Goal: Task Accomplishment & Management: Manage account settings

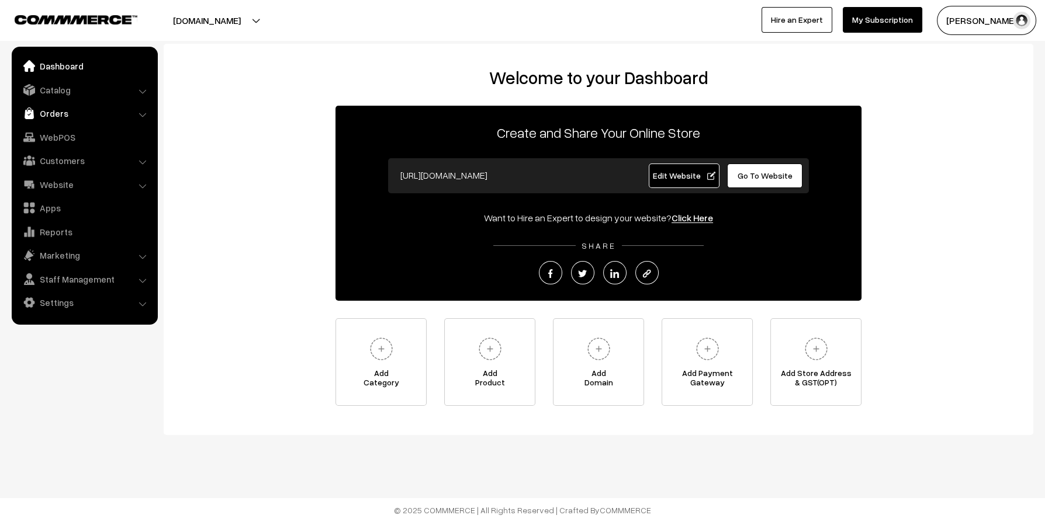
click at [51, 120] on link "Orders" at bounding box center [84, 113] width 139 height 21
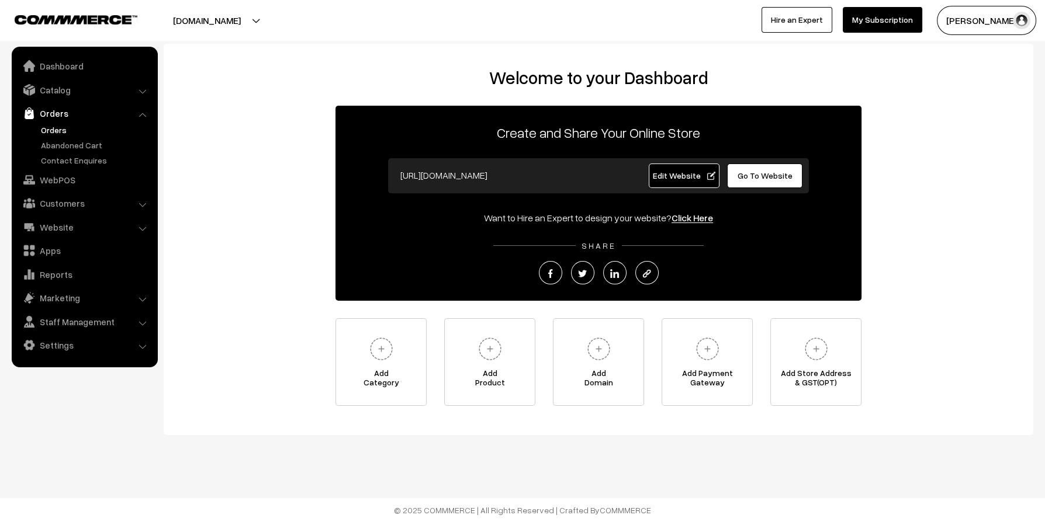
click at [57, 131] on link "Orders" at bounding box center [96, 130] width 116 height 12
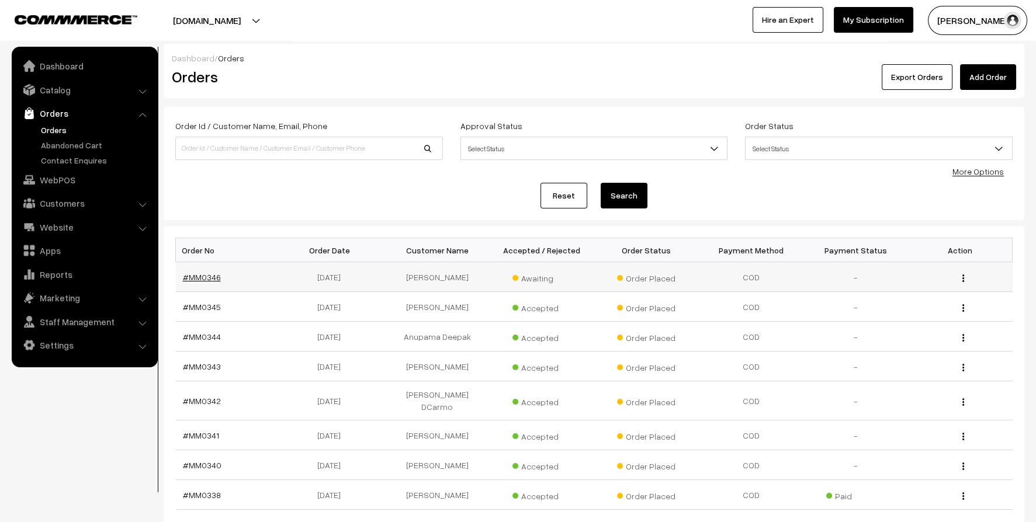
click at [197, 275] on link "#MM0346" at bounding box center [202, 277] width 38 height 10
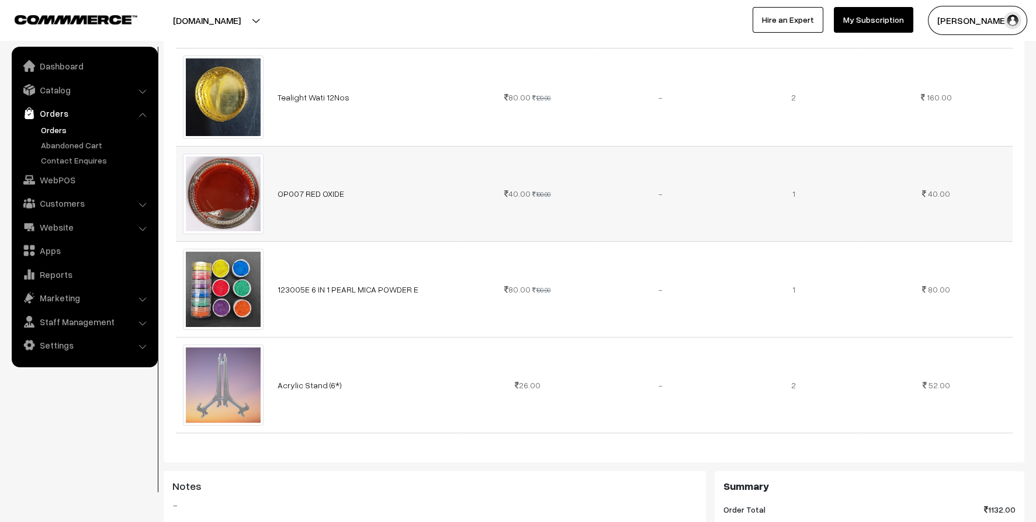
scroll to position [934, 0]
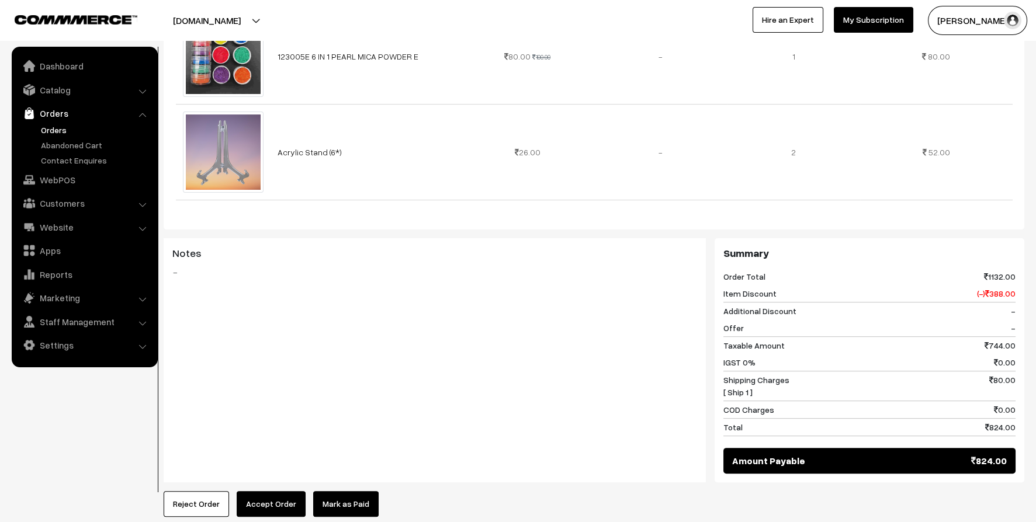
click at [277, 494] on button "Accept Order" at bounding box center [271, 504] width 69 height 26
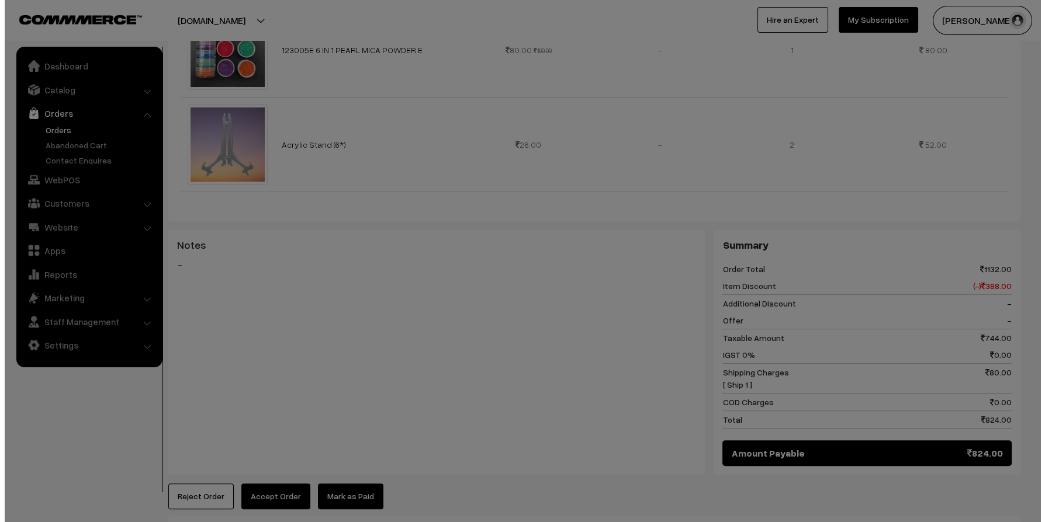
scroll to position [941, 0]
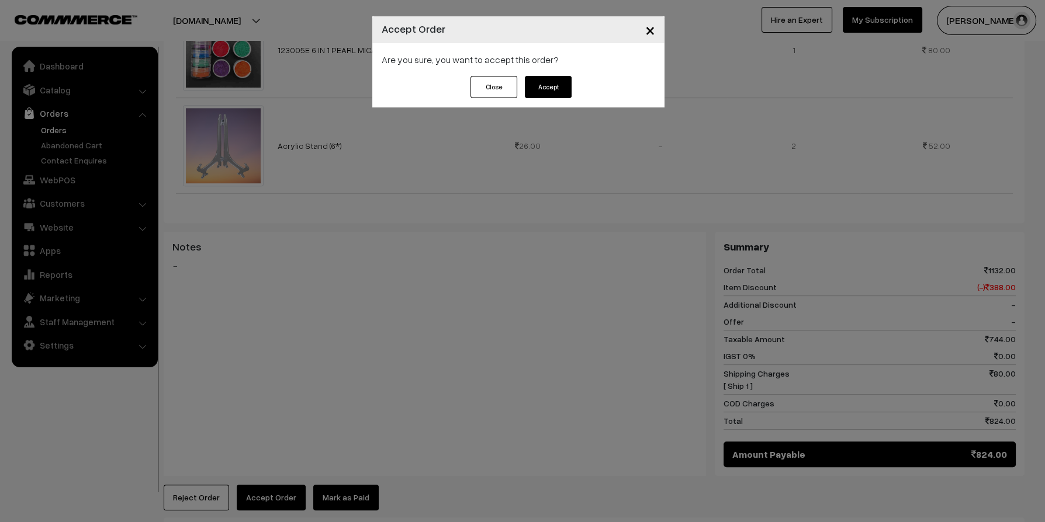
click at [545, 91] on button "Accept" at bounding box center [548, 87] width 47 height 22
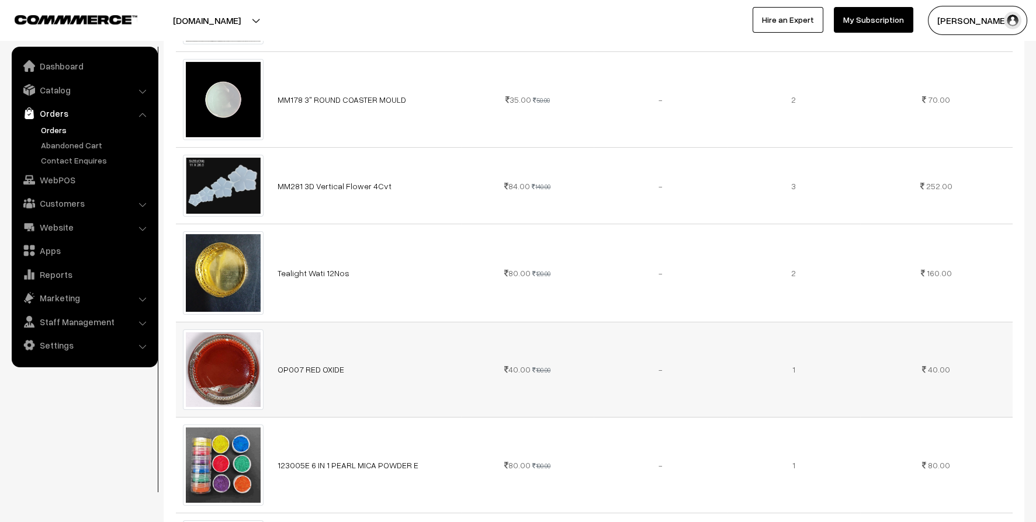
scroll to position [934, 0]
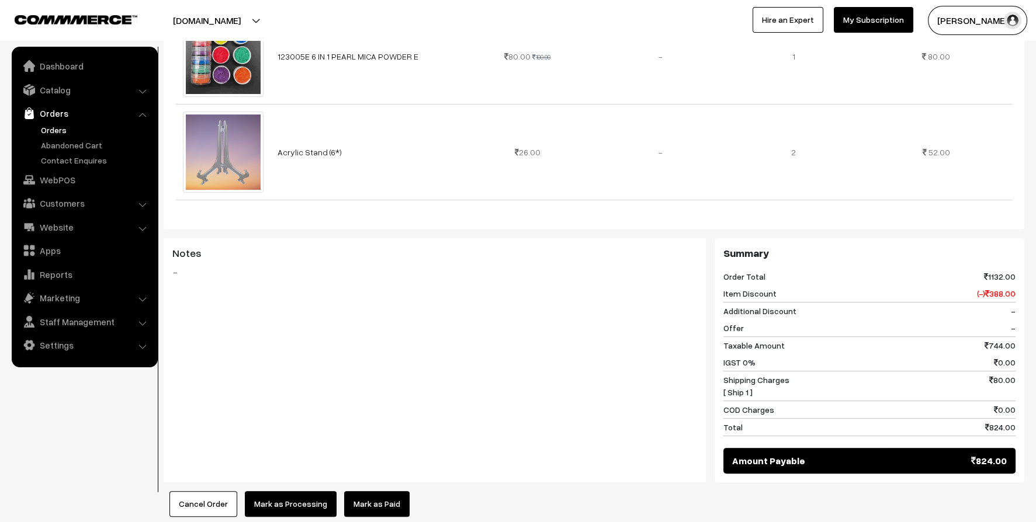
click at [380, 491] on link "Mark as Paid" at bounding box center [376, 504] width 65 height 26
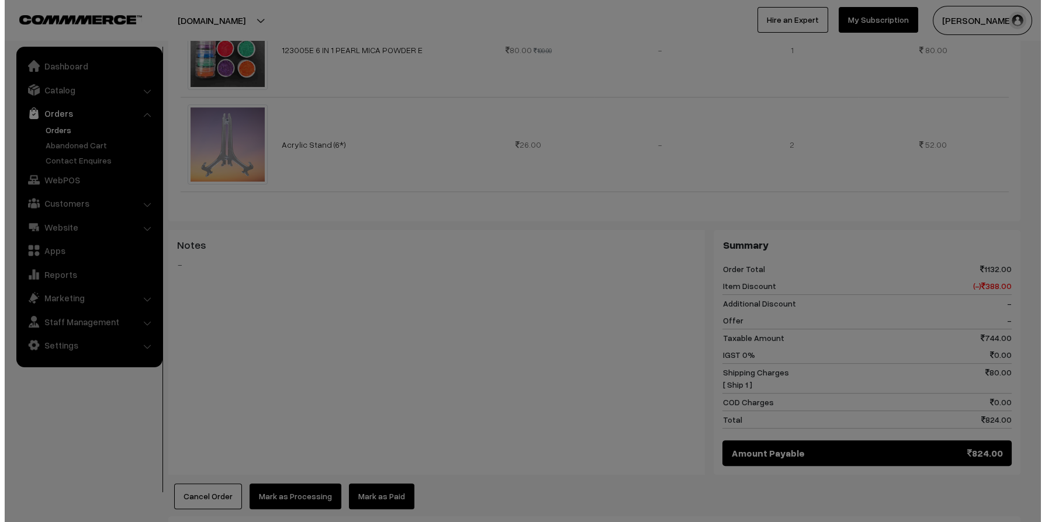
scroll to position [941, 0]
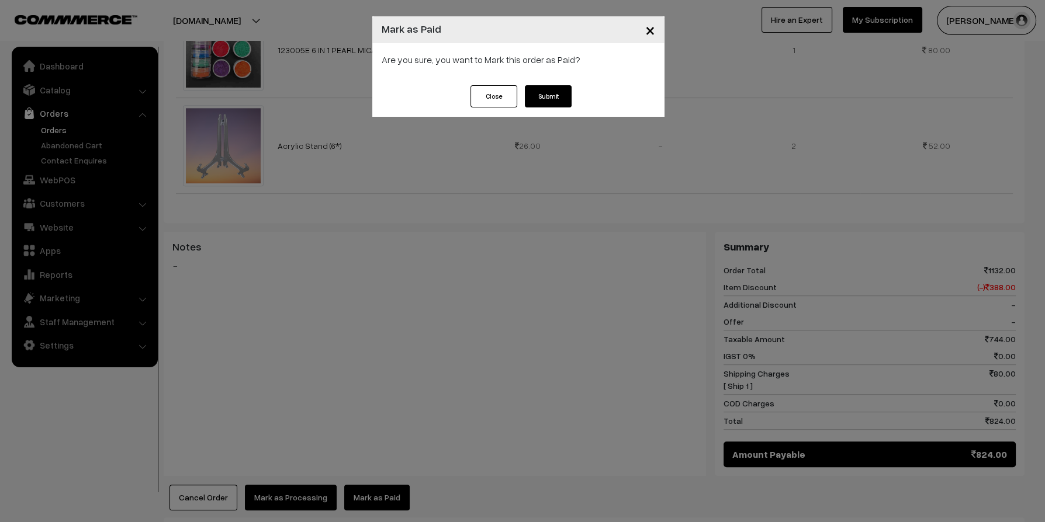
click at [556, 93] on button "Submit" at bounding box center [548, 96] width 47 height 22
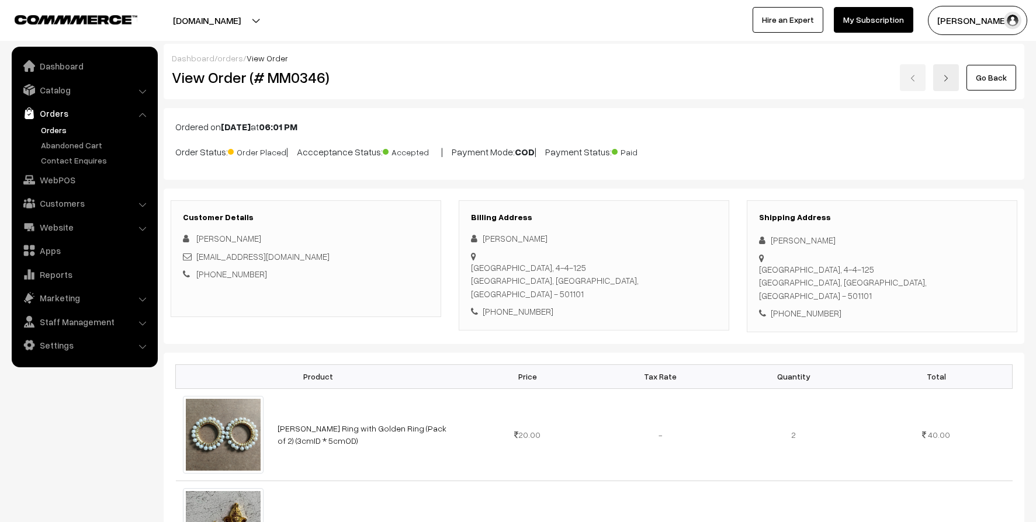
scroll to position [941, 0]
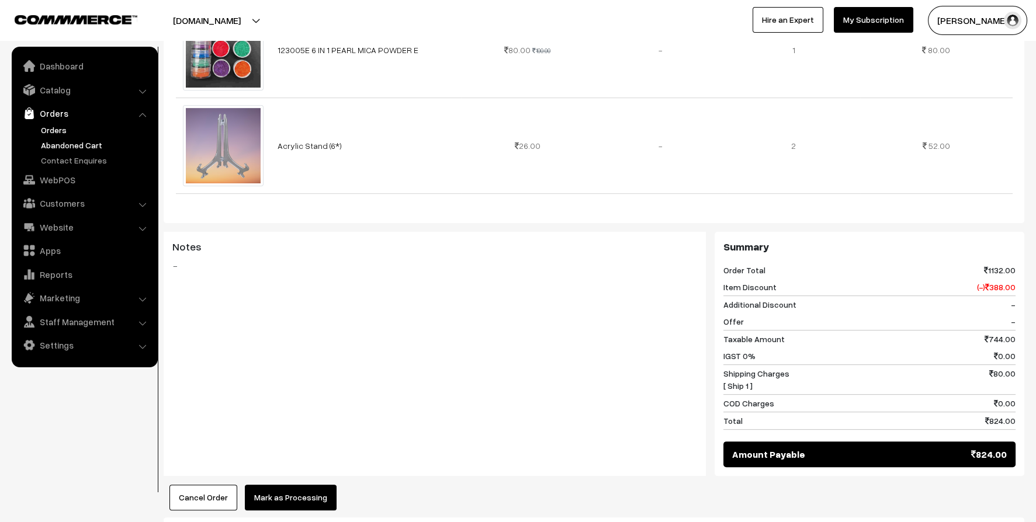
click at [57, 140] on link "Abandoned Cart" at bounding box center [96, 145] width 116 height 12
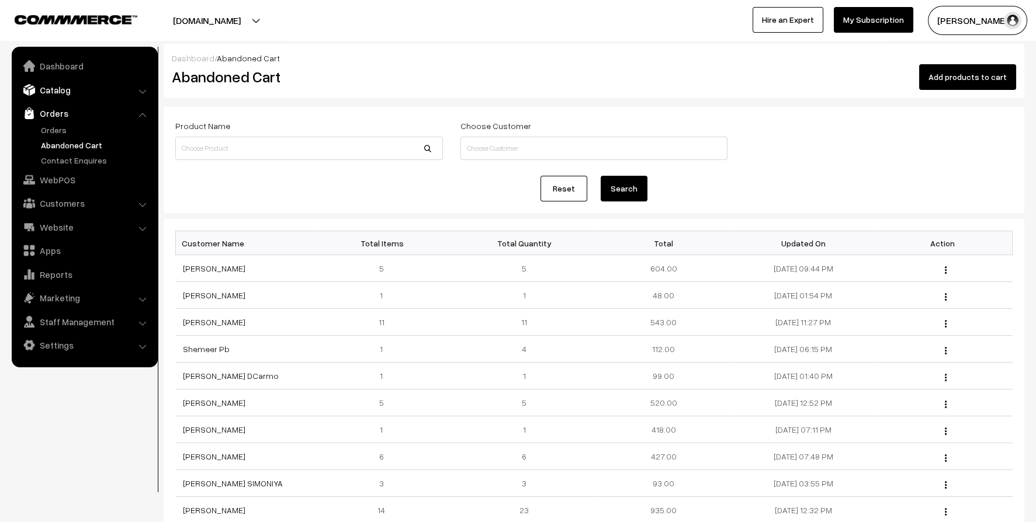
click at [55, 93] on link "Catalog" at bounding box center [84, 89] width 139 height 21
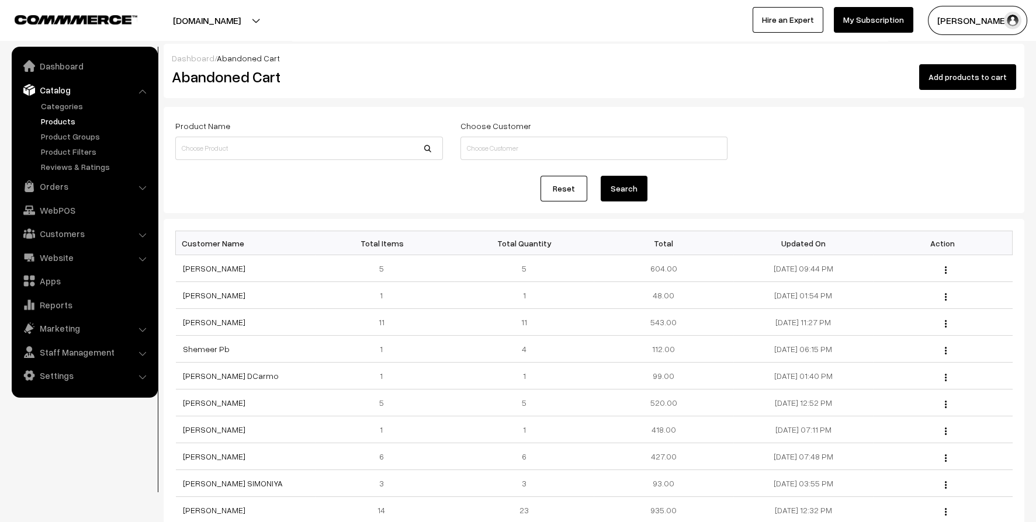
click at [53, 117] on link "Products" at bounding box center [96, 121] width 116 height 12
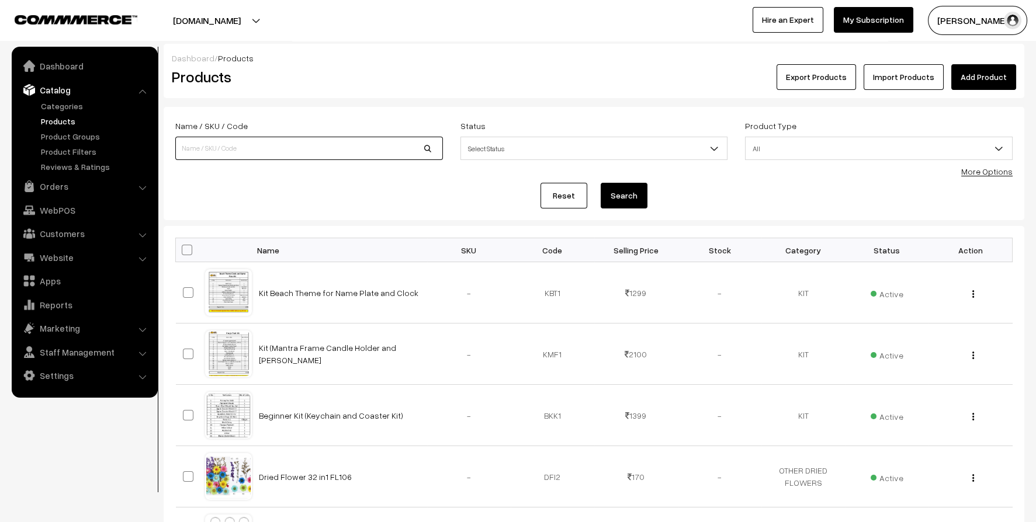
click at [277, 158] on input at bounding box center [309, 148] width 268 height 23
type input "chain"
click at [643, 202] on button "Search" at bounding box center [624, 196] width 47 height 26
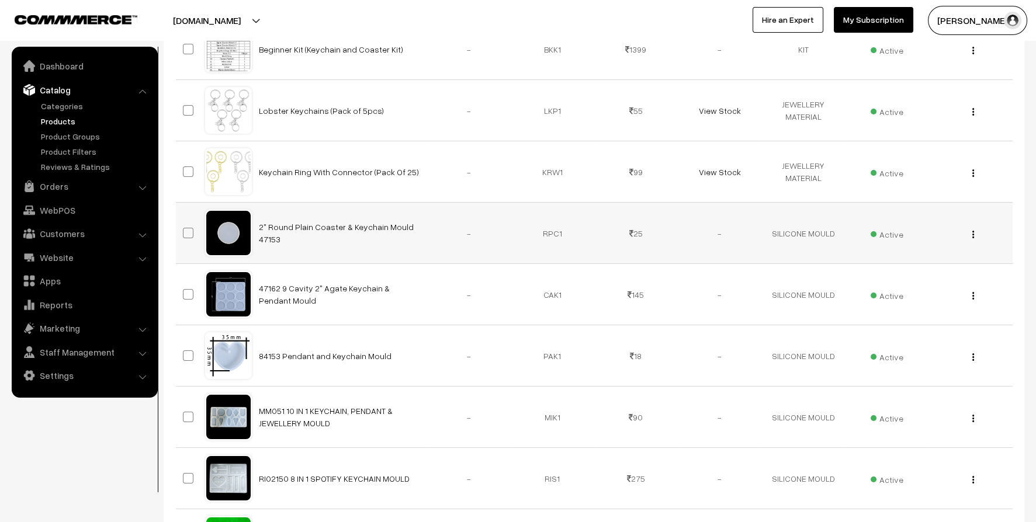
scroll to position [58, 0]
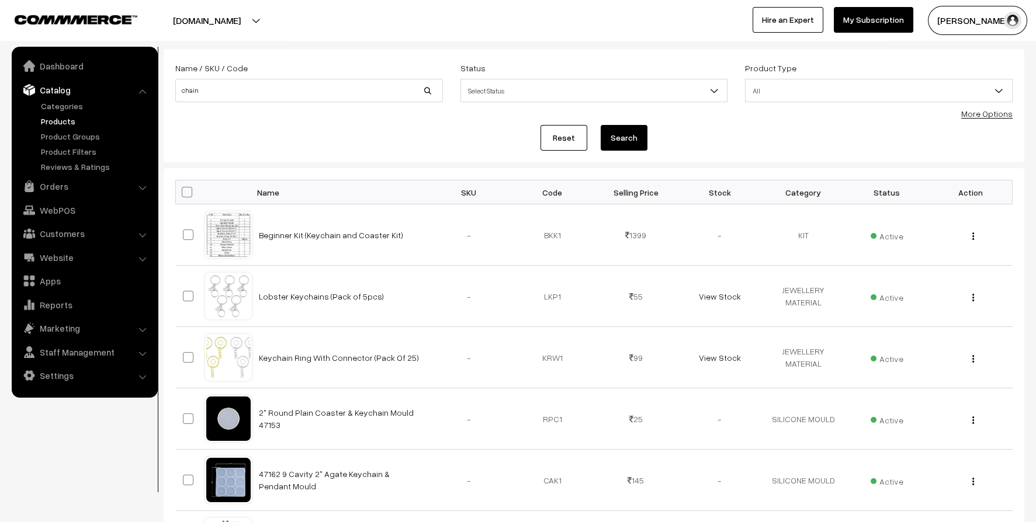
click at [632, 143] on button "Search" at bounding box center [624, 138] width 47 height 26
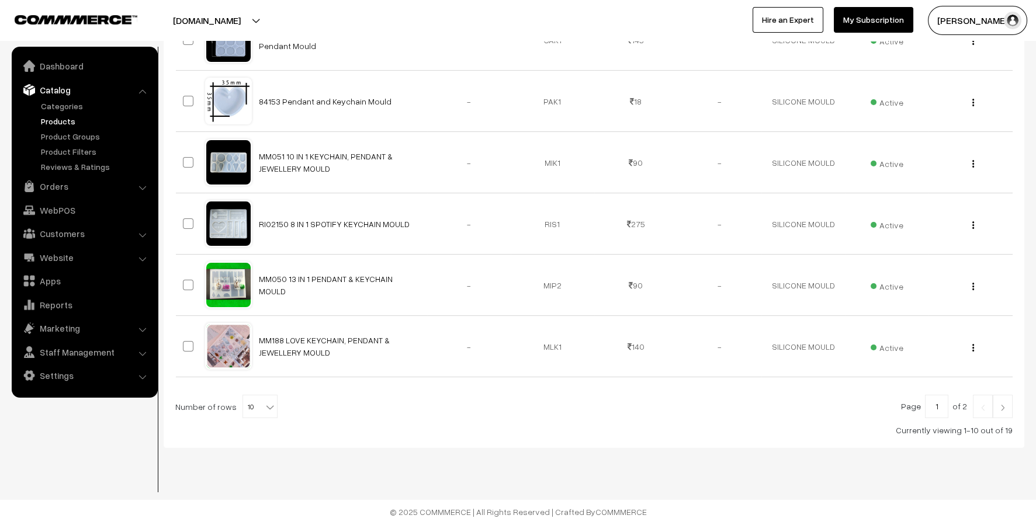
scroll to position [499, 0]
click at [998, 405] on img at bounding box center [1002, 407] width 11 height 7
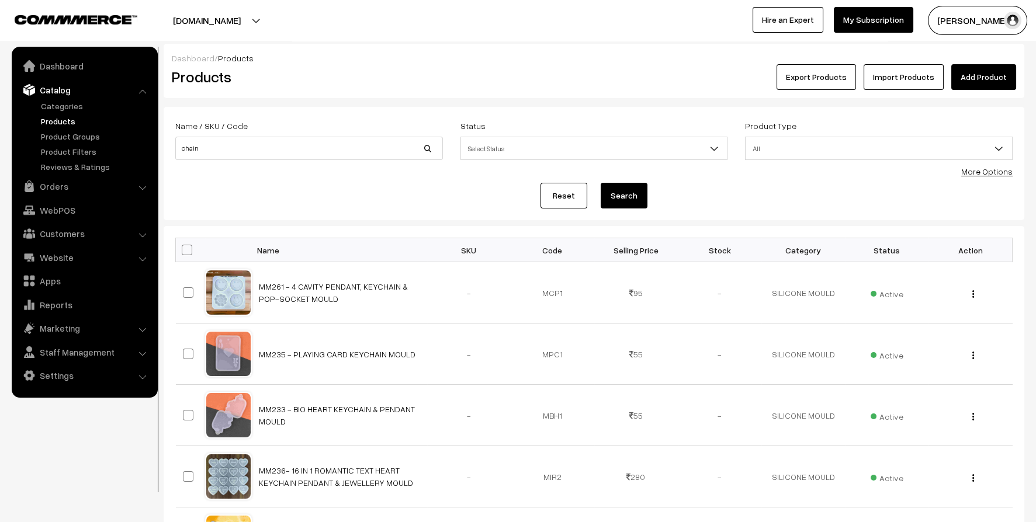
scroll to position [233, 0]
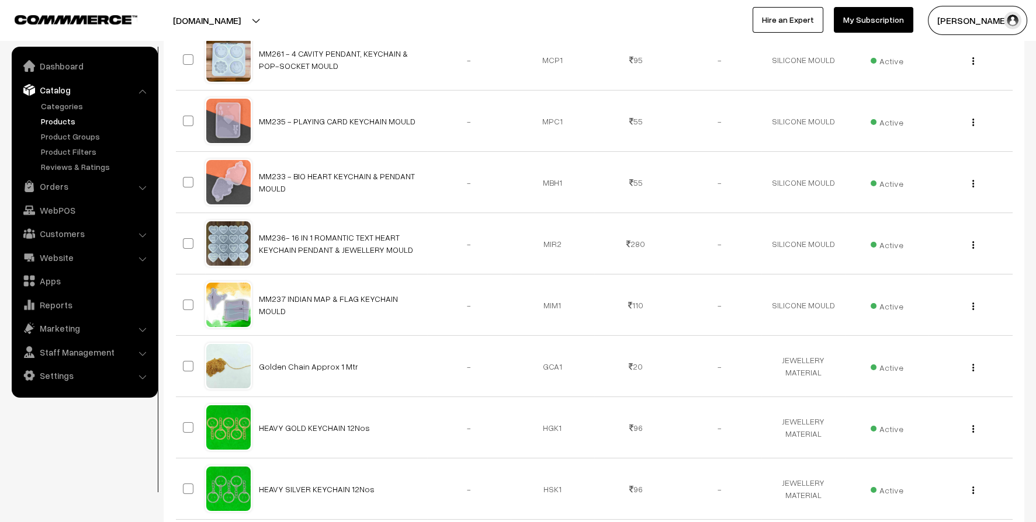
click at [60, 114] on ul "Categories" at bounding box center [85, 136] width 140 height 73
click at [67, 106] on link "Categories" at bounding box center [96, 106] width 116 height 12
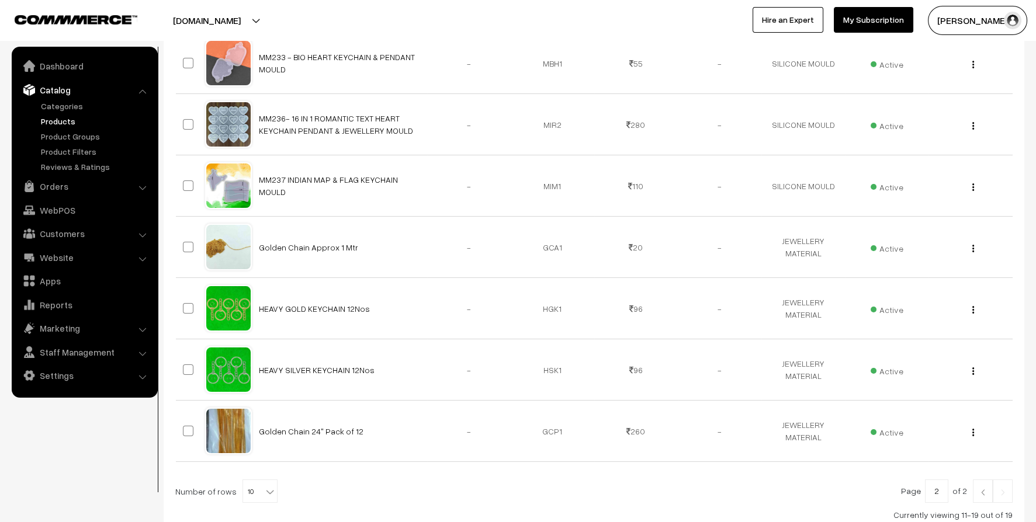
scroll to position [438, 0]
